Goal: Information Seeking & Learning: Understand process/instructions

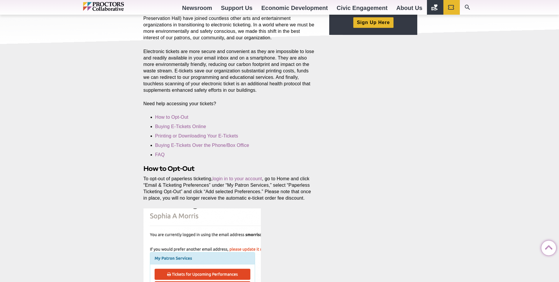
scroll to position [88, 0]
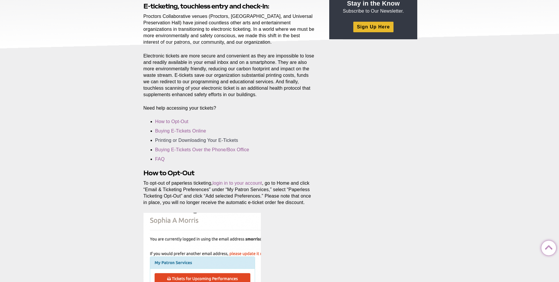
click at [198, 140] on link "Printing or Downloading Your E-Tickets" at bounding box center [196, 140] width 83 height 5
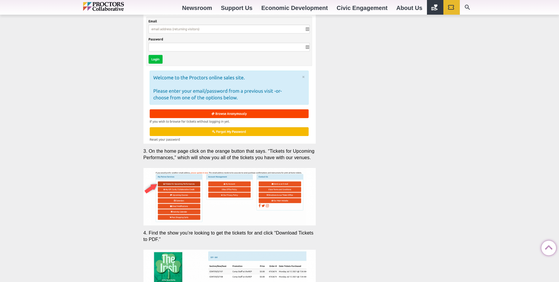
scroll to position [1167, 0]
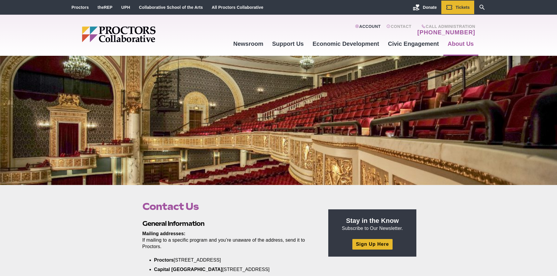
click at [372, 26] on link "Account" at bounding box center [368, 30] width 26 height 12
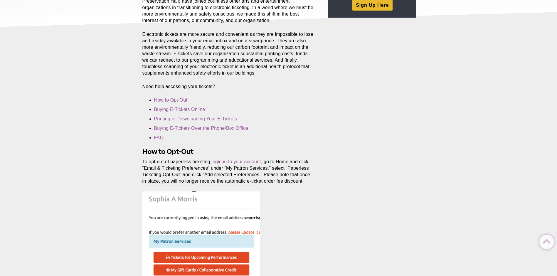
scroll to position [117, 0]
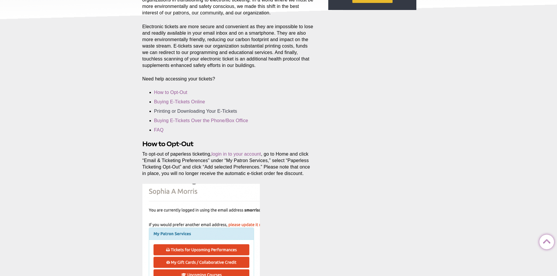
click at [193, 111] on link "Printing or Downloading Your E-Tickets" at bounding box center [195, 111] width 83 height 5
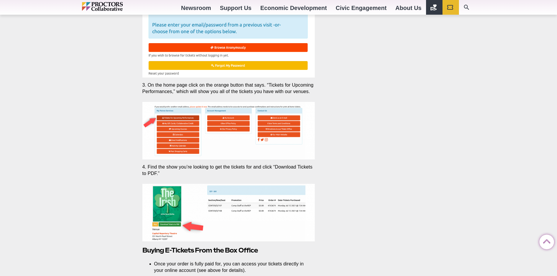
scroll to position [1314, 0]
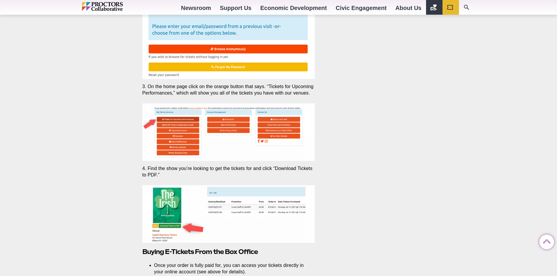
scroll to position [117, 0]
